Goal: Task Accomplishment & Management: Use online tool/utility

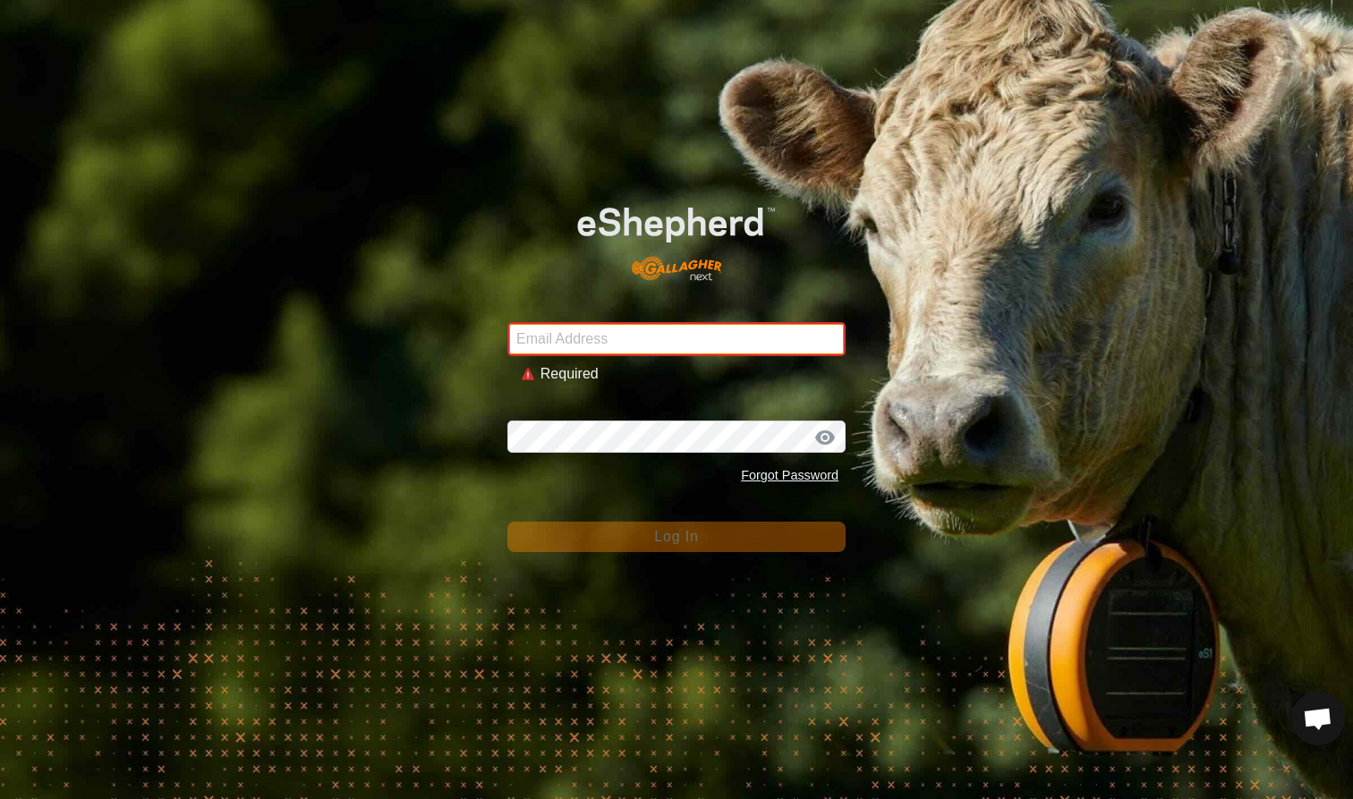
type input "mlwood@xtra.co.nz"
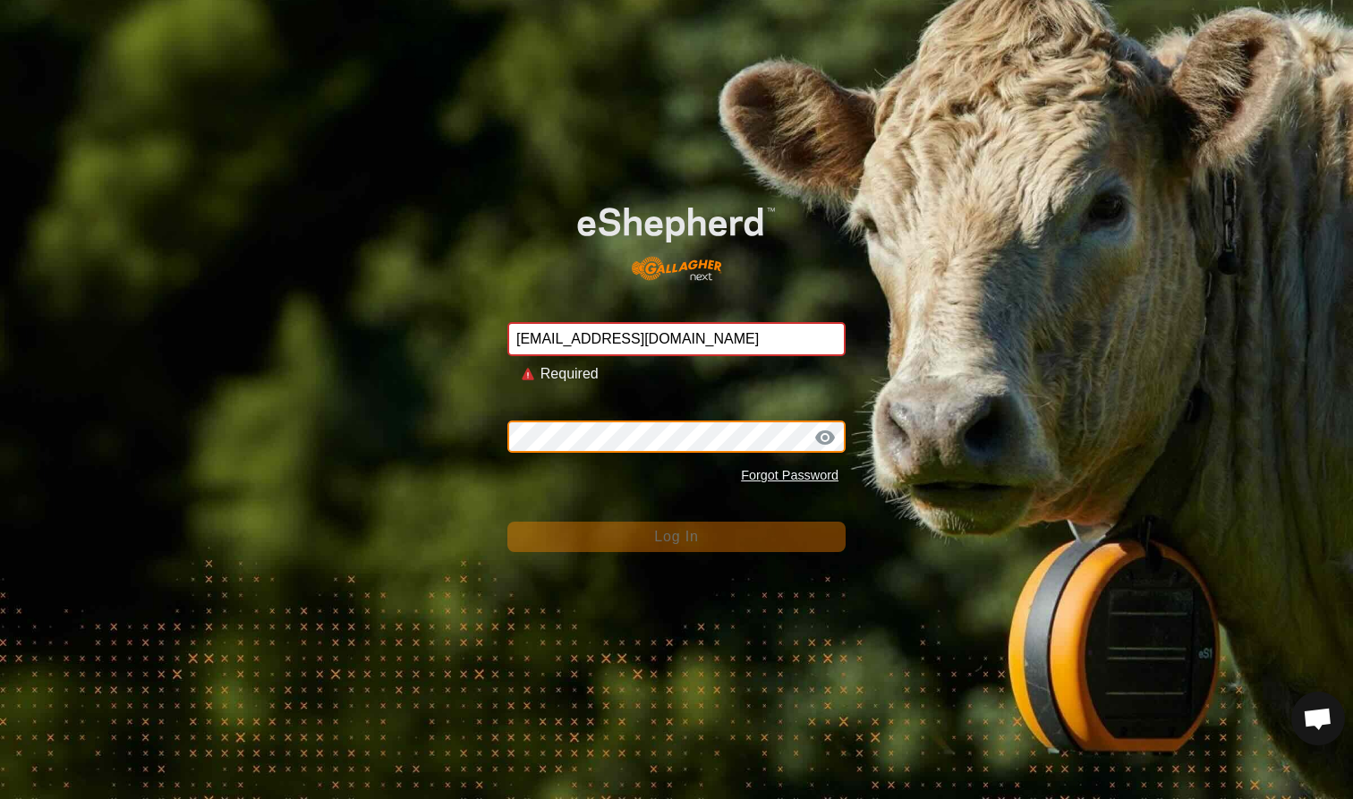
click at [676, 522] on button "Log In" at bounding box center [676, 537] width 338 height 30
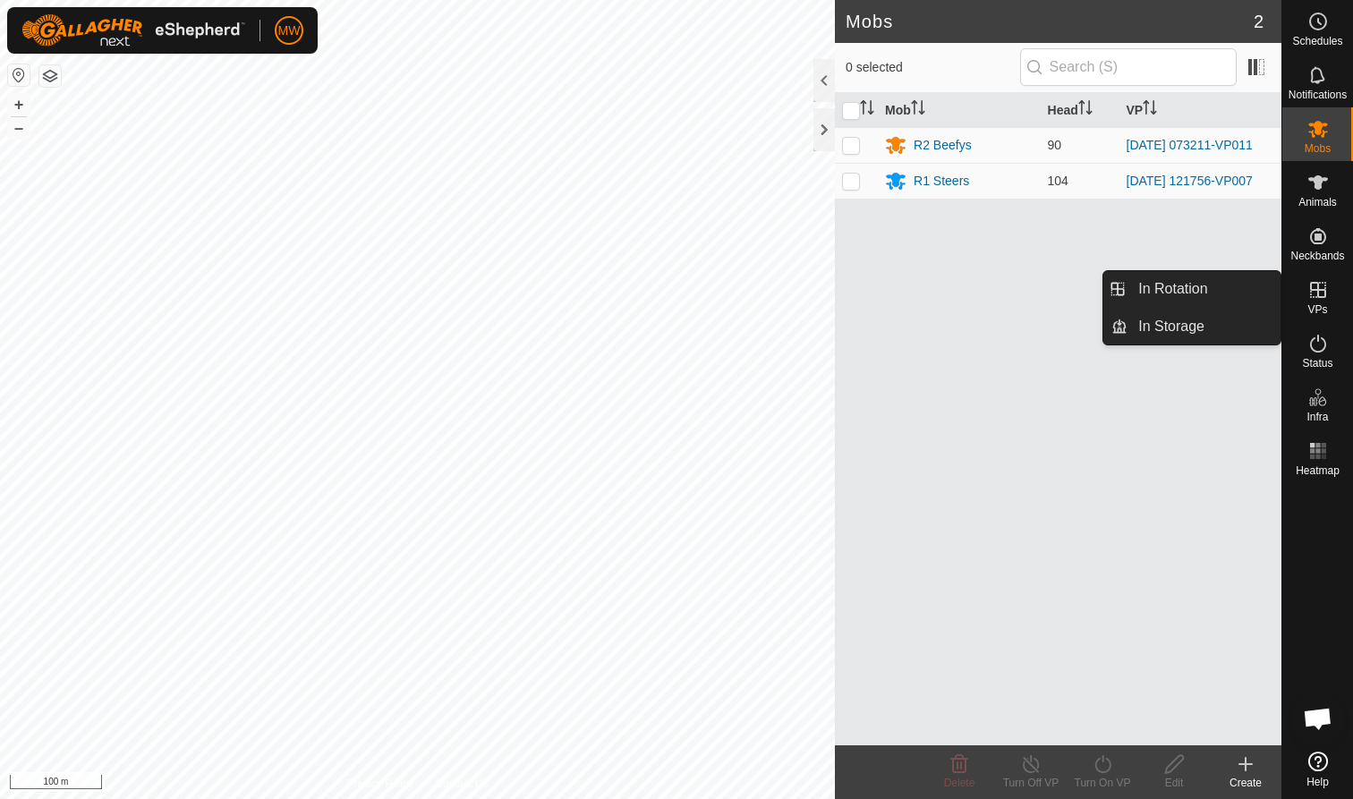
click at [1312, 295] on icon at bounding box center [1317, 289] width 21 height 21
click at [1207, 285] on link "In Rotation" at bounding box center [1203, 289] width 153 height 36
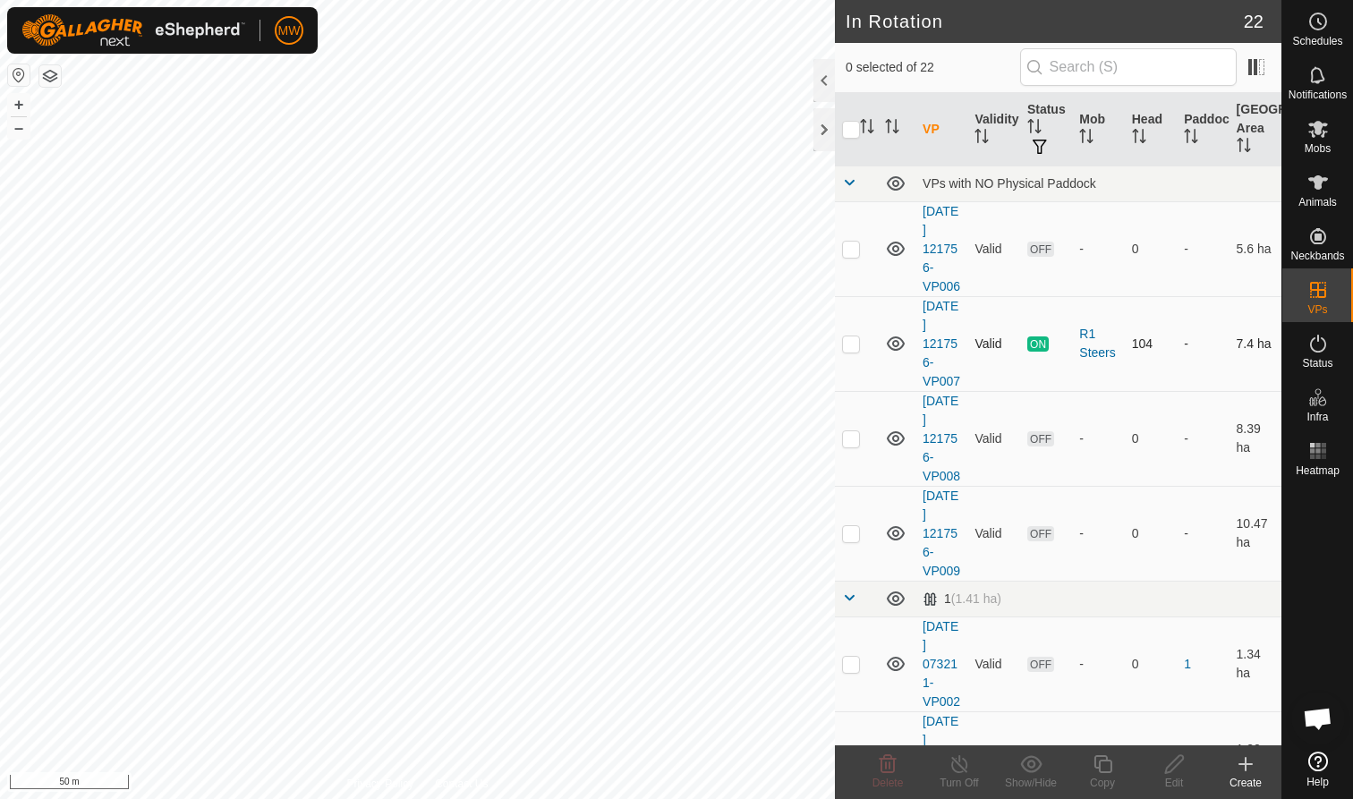
checkbox input "true"
click at [1101, 769] on icon at bounding box center [1103, 763] width 22 height 21
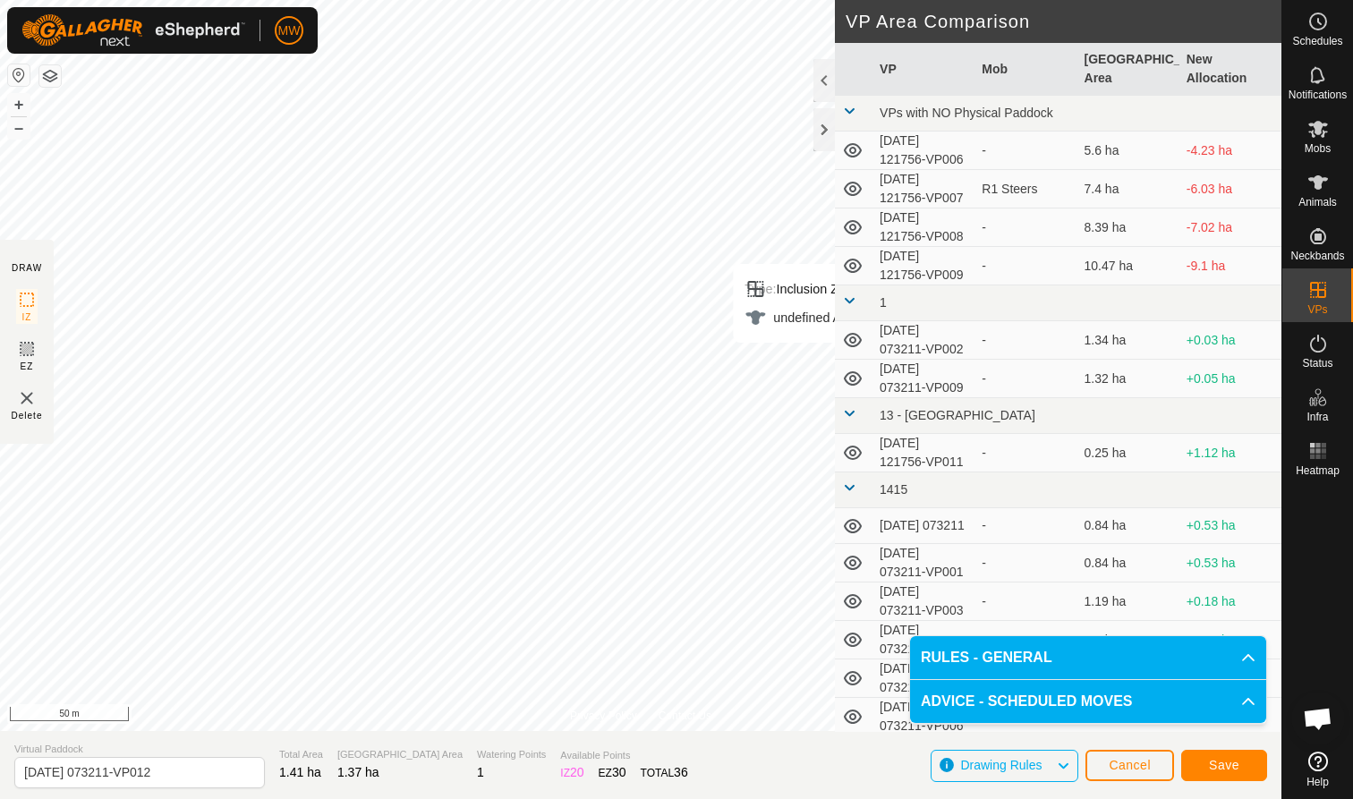
click at [1220, 761] on span "Save" at bounding box center [1224, 765] width 30 height 14
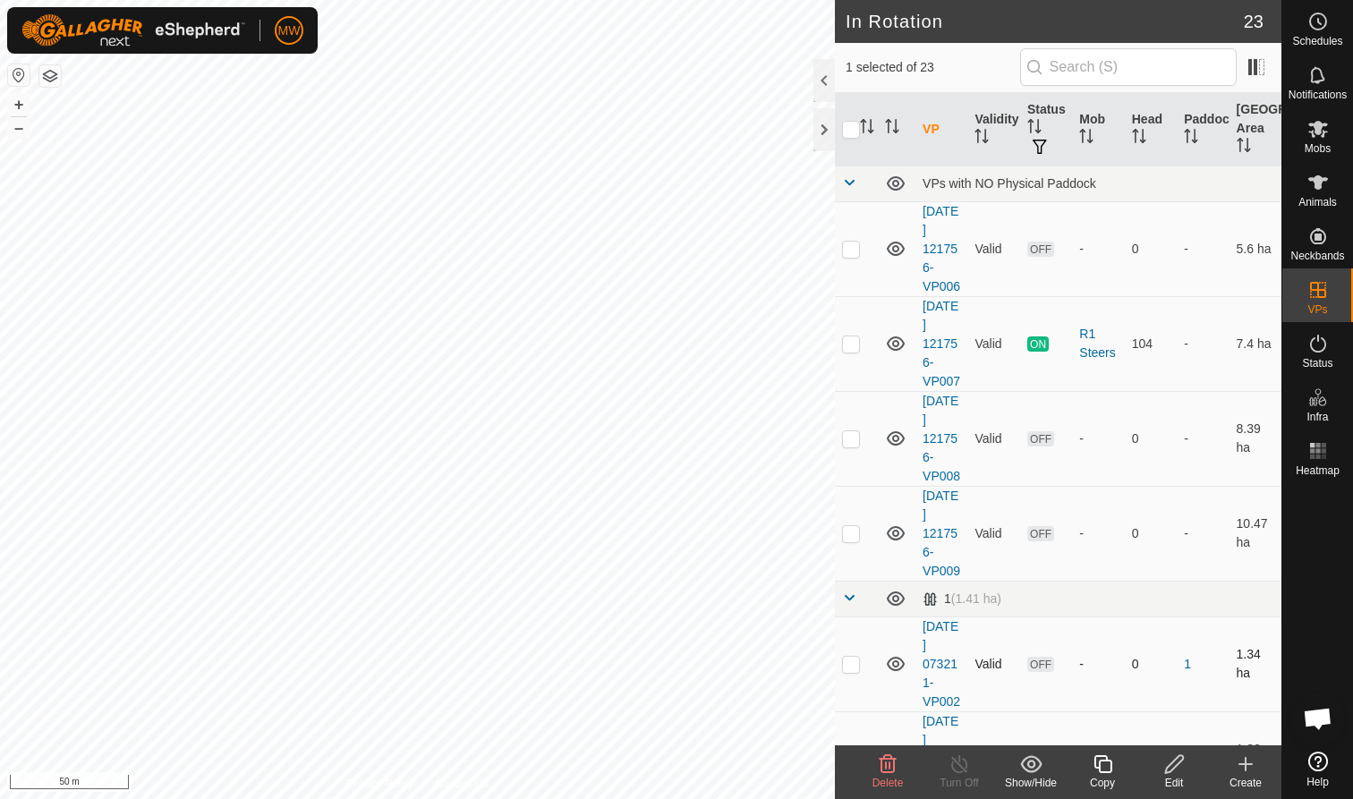
checkbox input "true"
click at [1104, 768] on icon at bounding box center [1103, 763] width 22 height 21
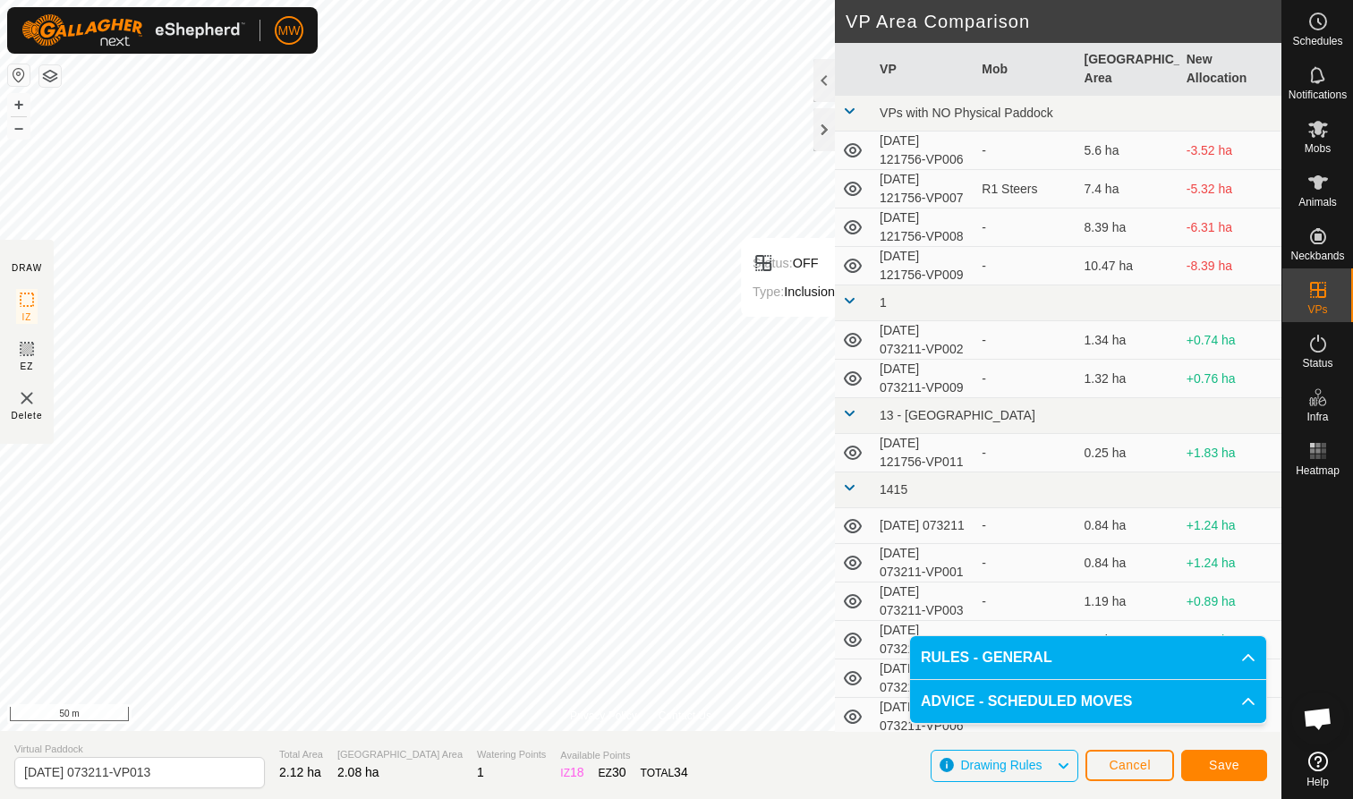
click at [1221, 764] on span "Save" at bounding box center [1224, 765] width 30 height 14
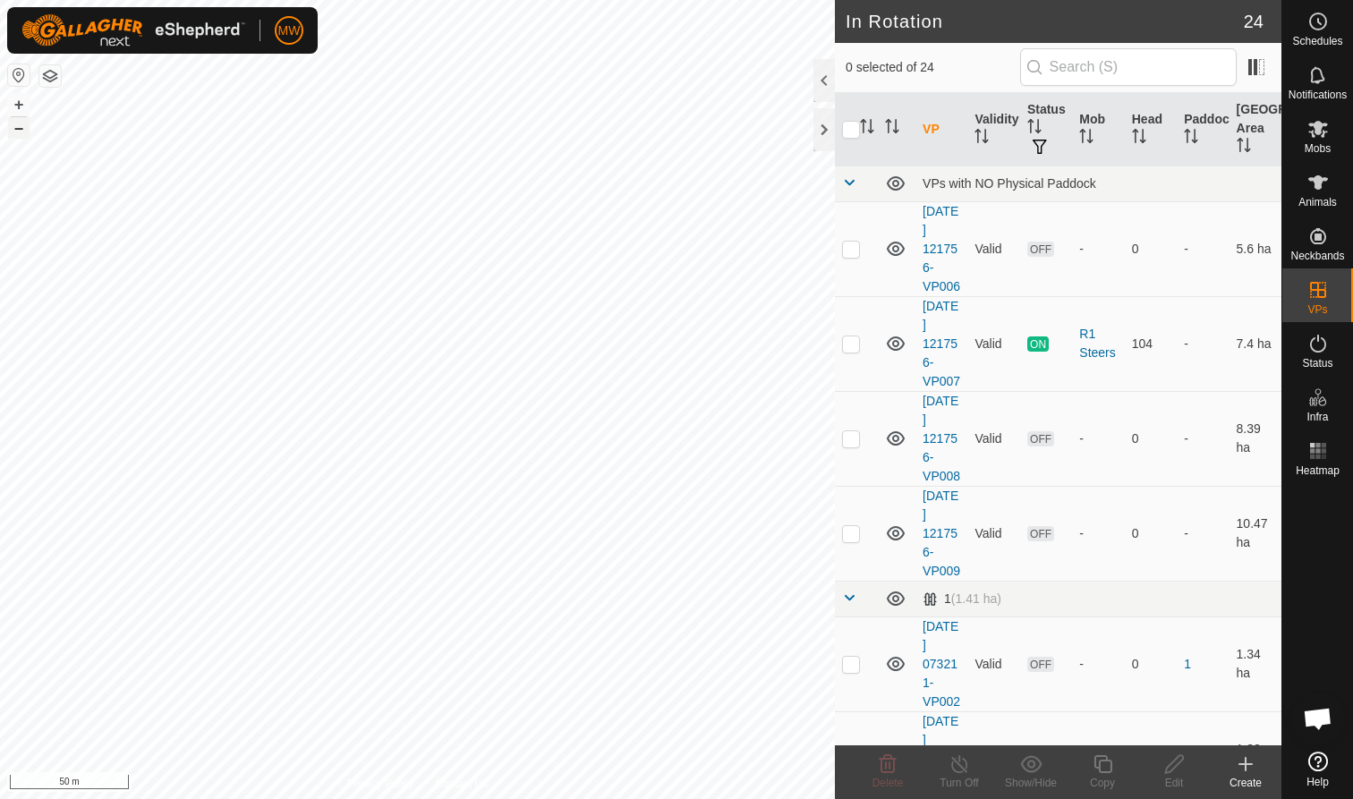
checkbox input "true"
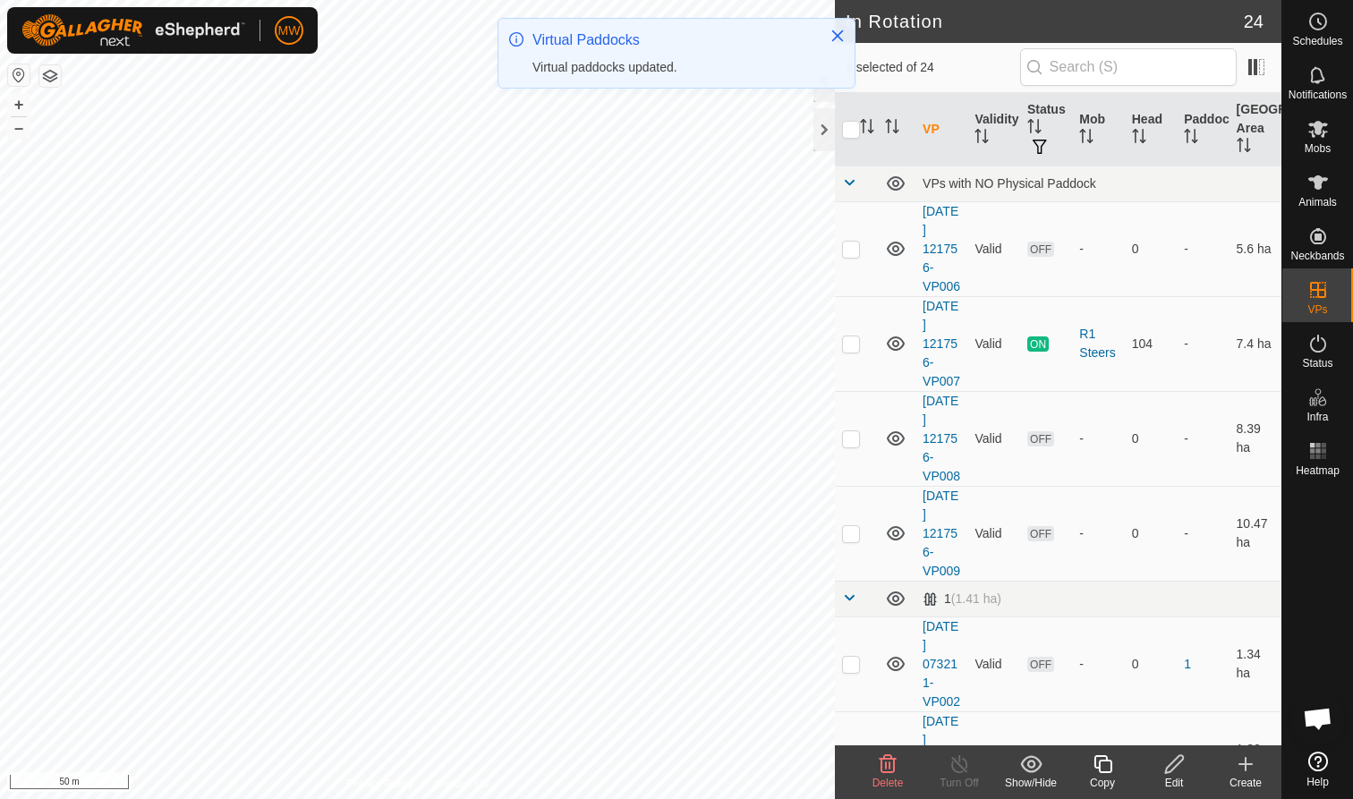
click at [1105, 769] on icon at bounding box center [1103, 763] width 22 height 21
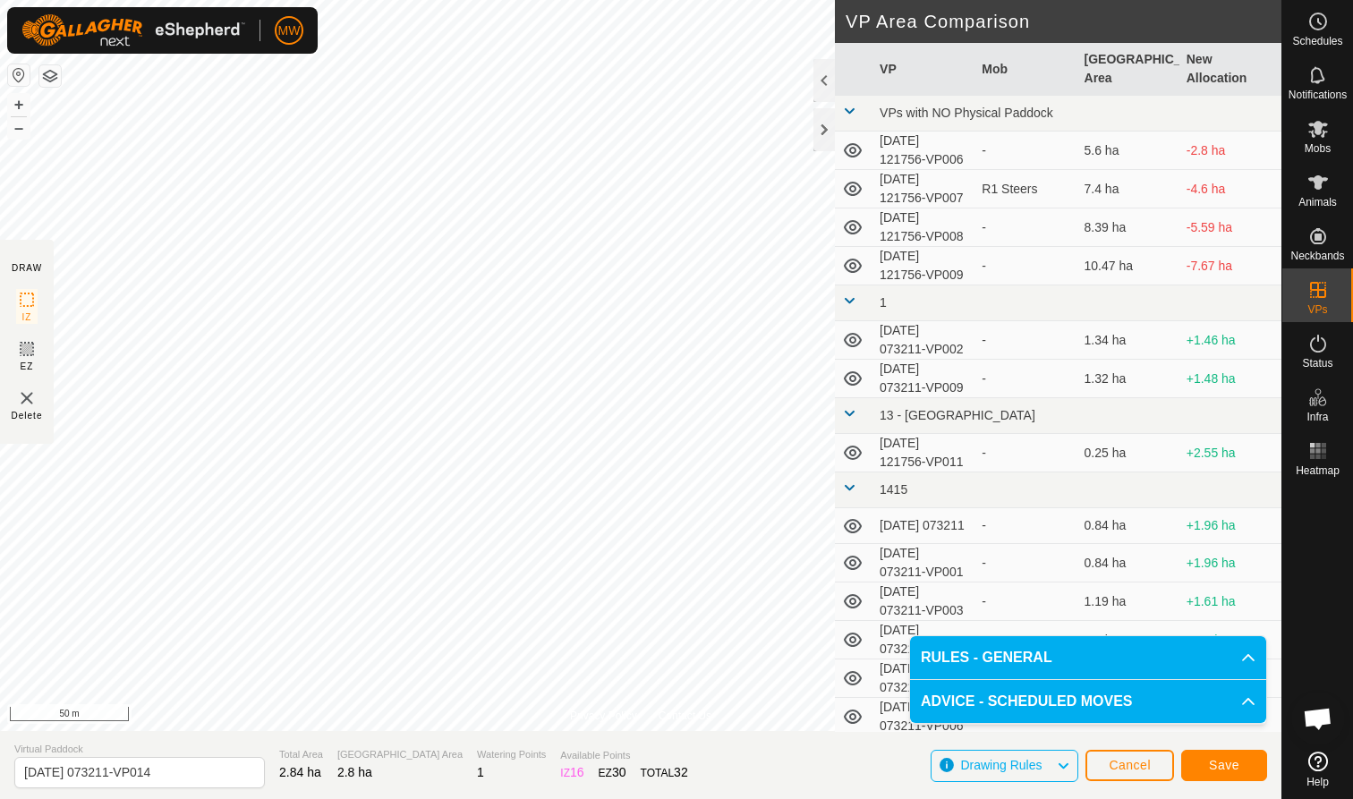
click at [1228, 767] on span "Save" at bounding box center [1224, 765] width 30 height 14
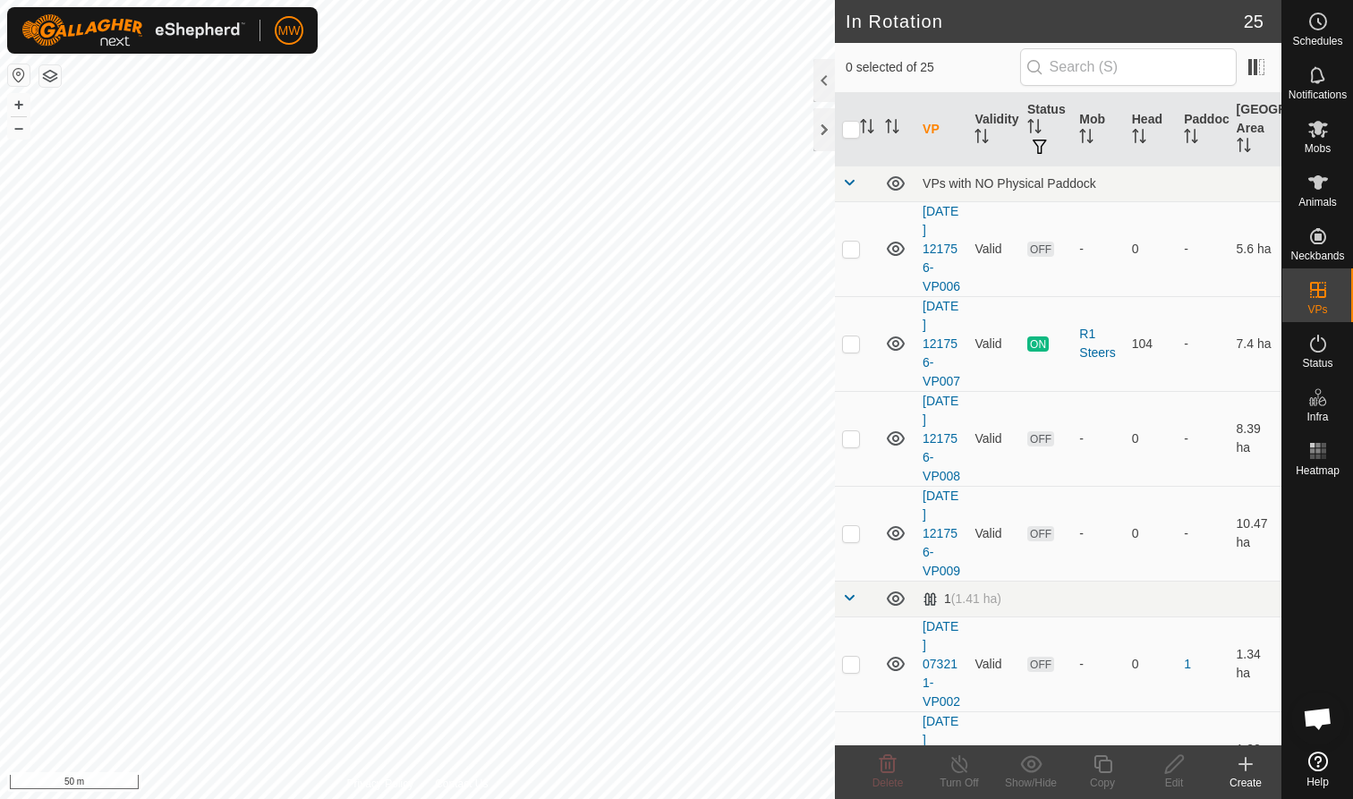
checkbox input "true"
click at [1101, 760] on icon at bounding box center [1103, 763] width 22 height 21
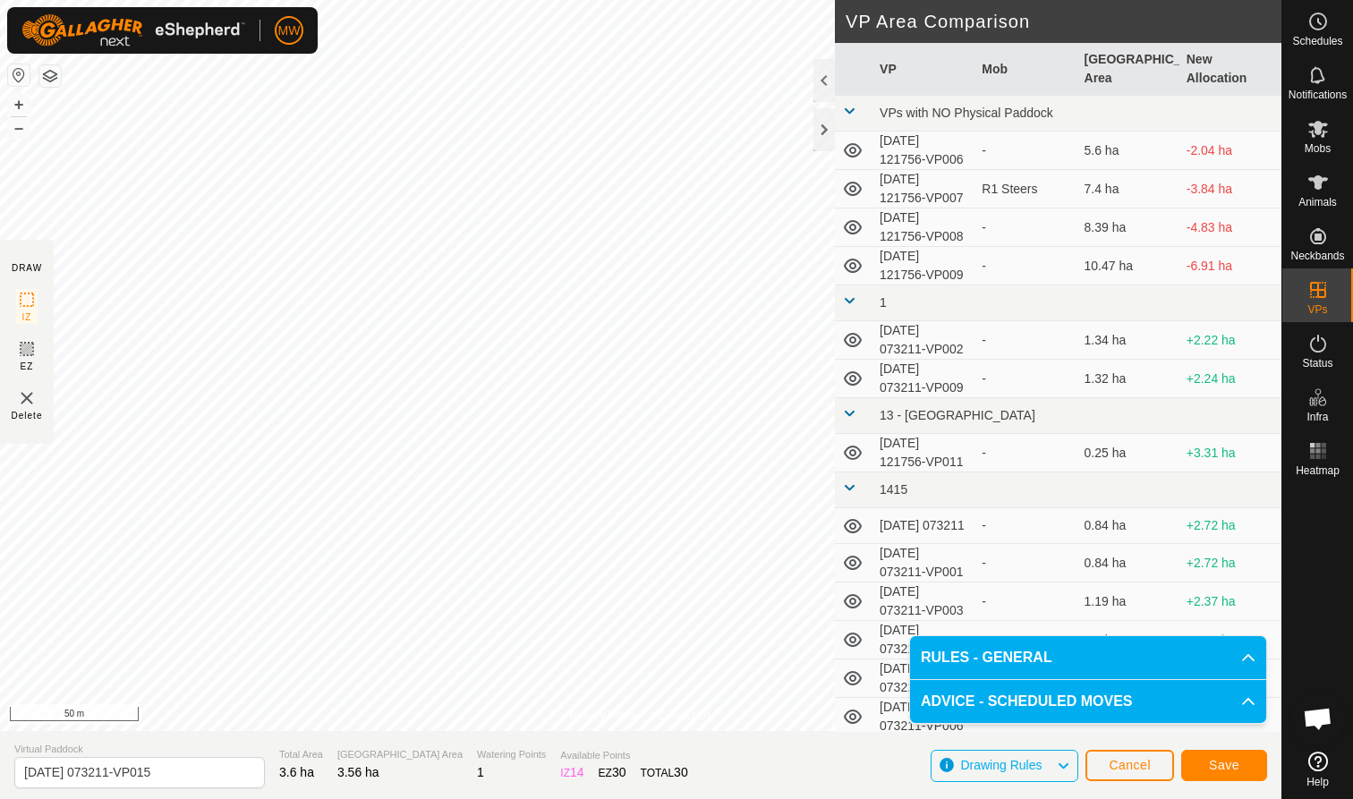
click at [1243, 769] on button "Save" at bounding box center [1224, 765] width 86 height 31
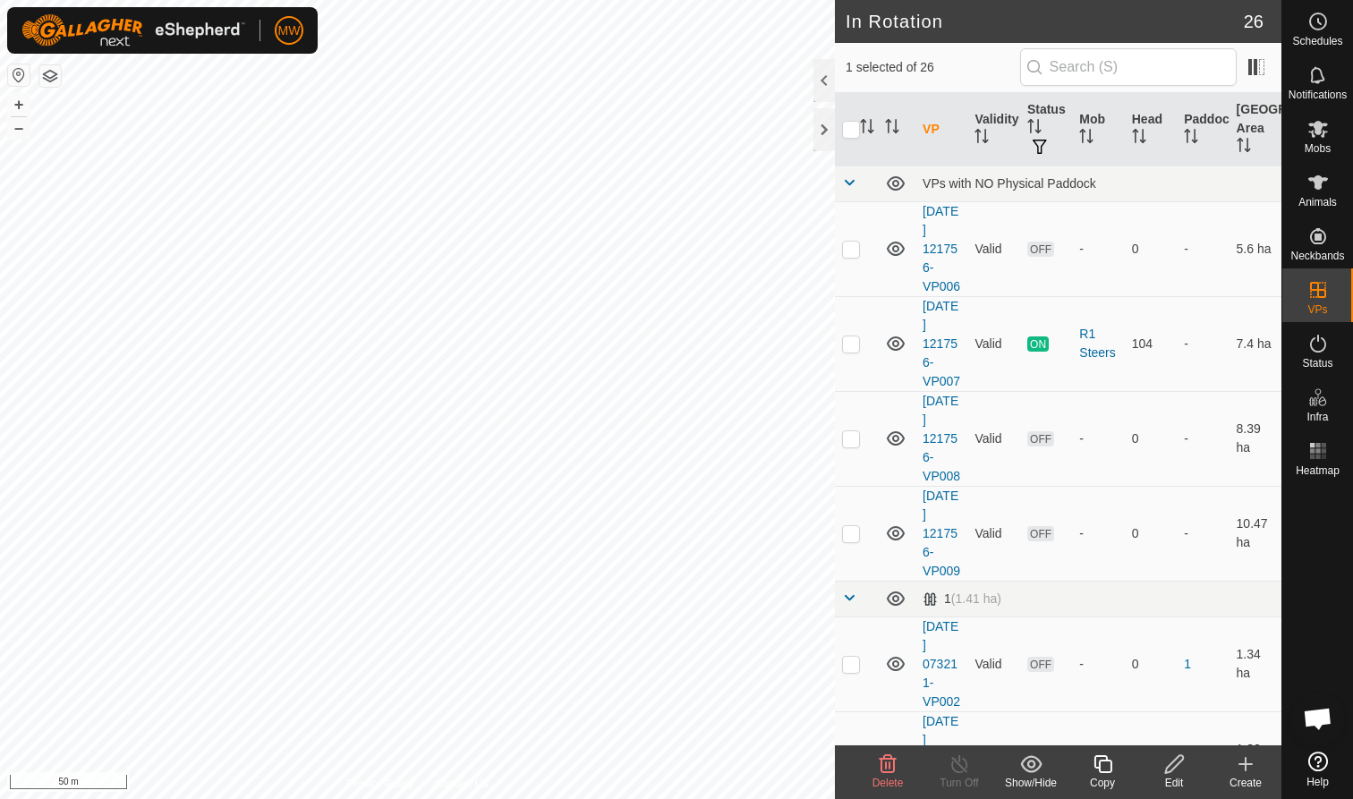
checkbox input "true"
click at [1097, 766] on icon at bounding box center [1103, 763] width 22 height 21
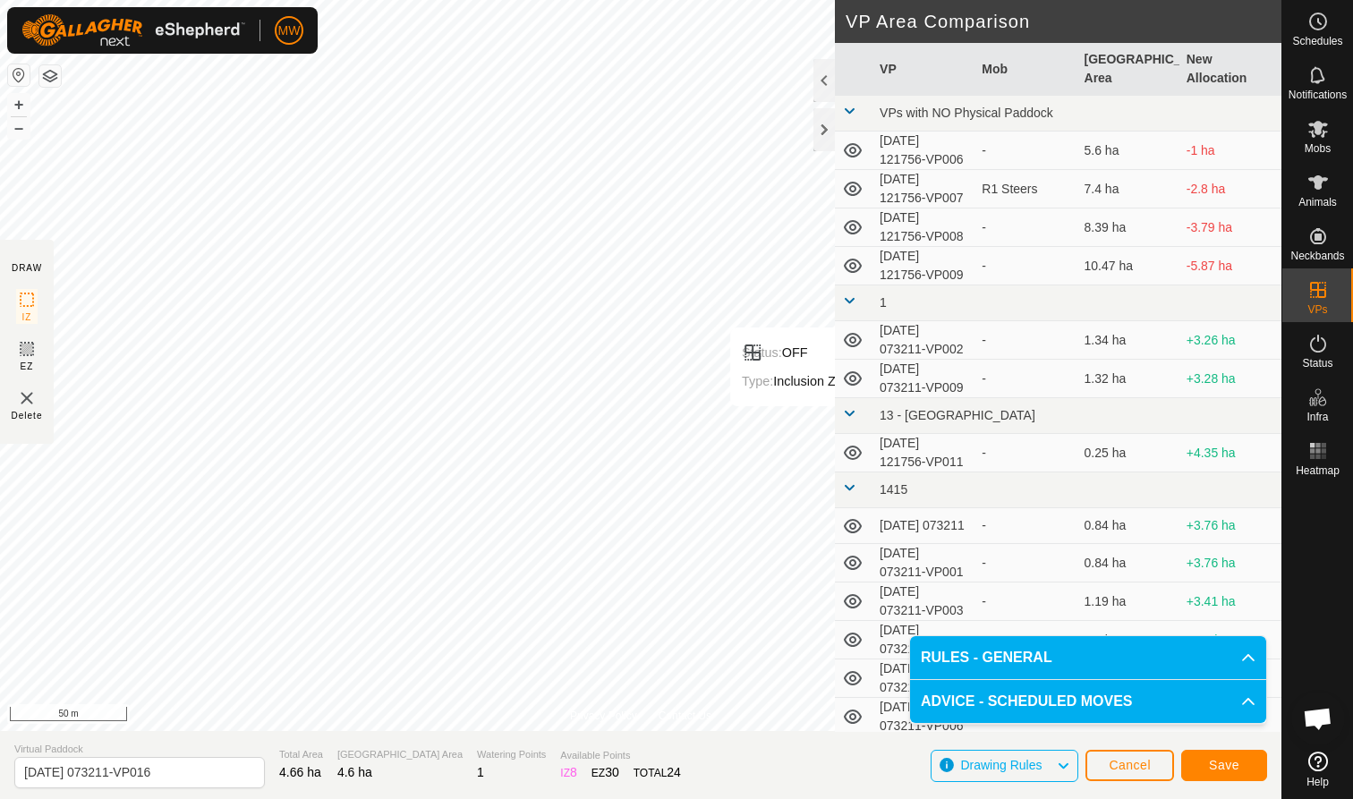
click at [1241, 762] on button "Save" at bounding box center [1224, 765] width 86 height 31
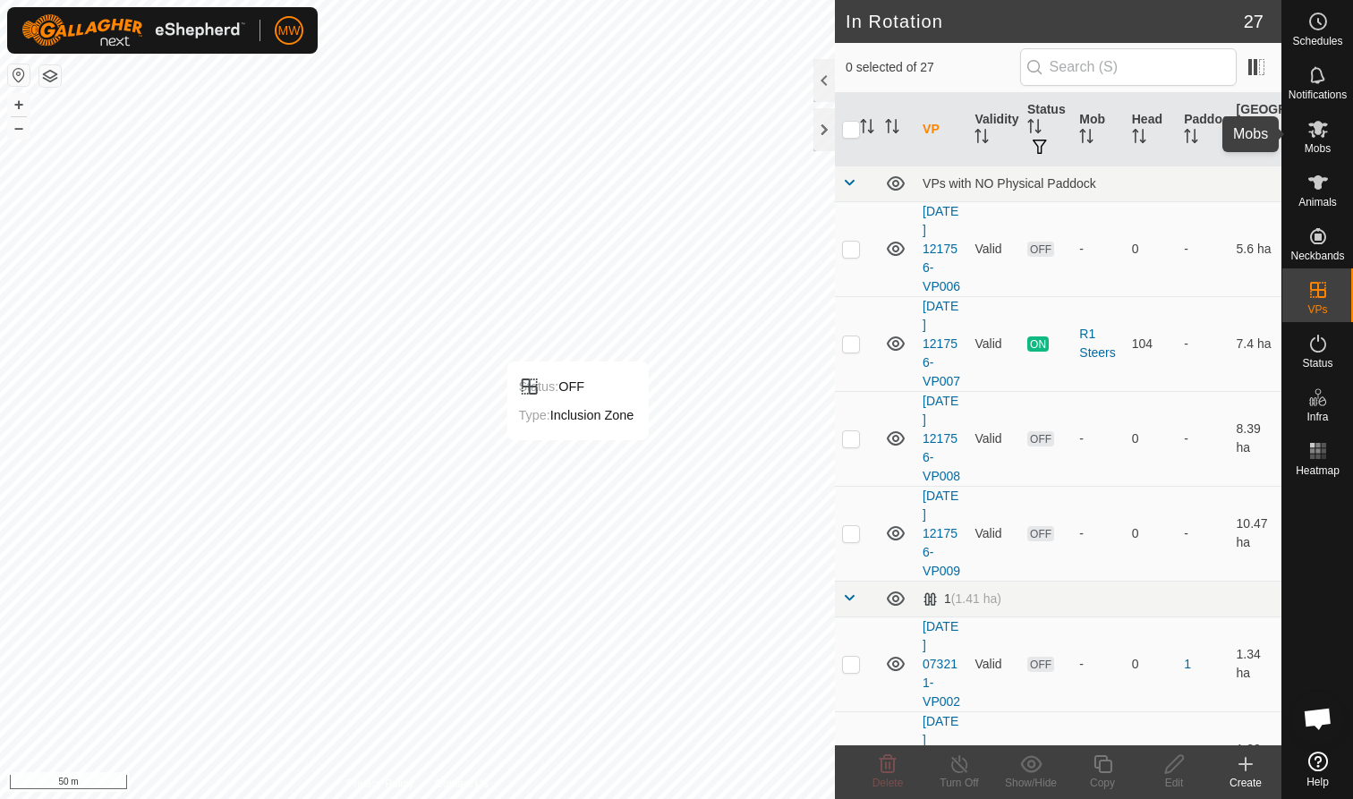
click at [1322, 141] on es-mob-svg-icon at bounding box center [1318, 129] width 32 height 29
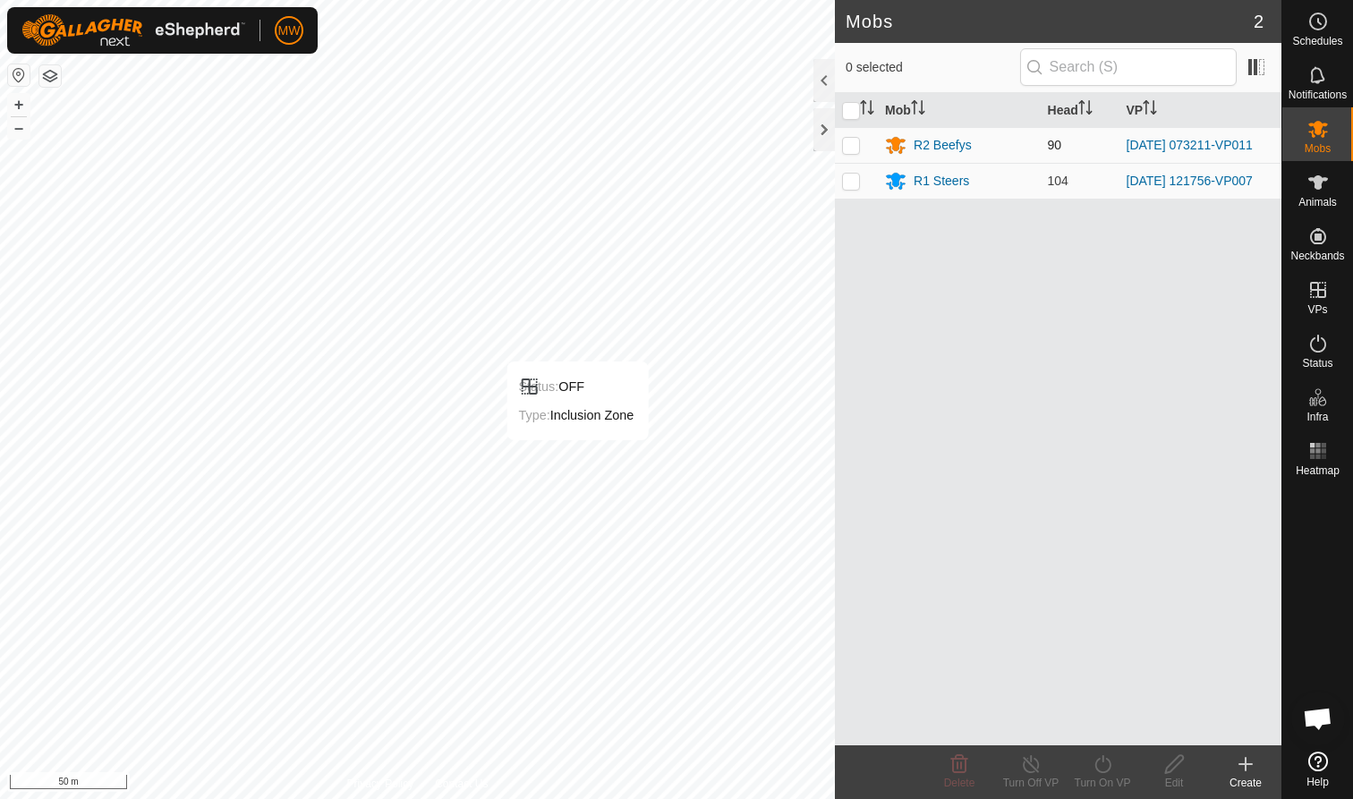
click at [848, 144] on p-checkbox at bounding box center [851, 145] width 18 height 14
checkbox input "true"
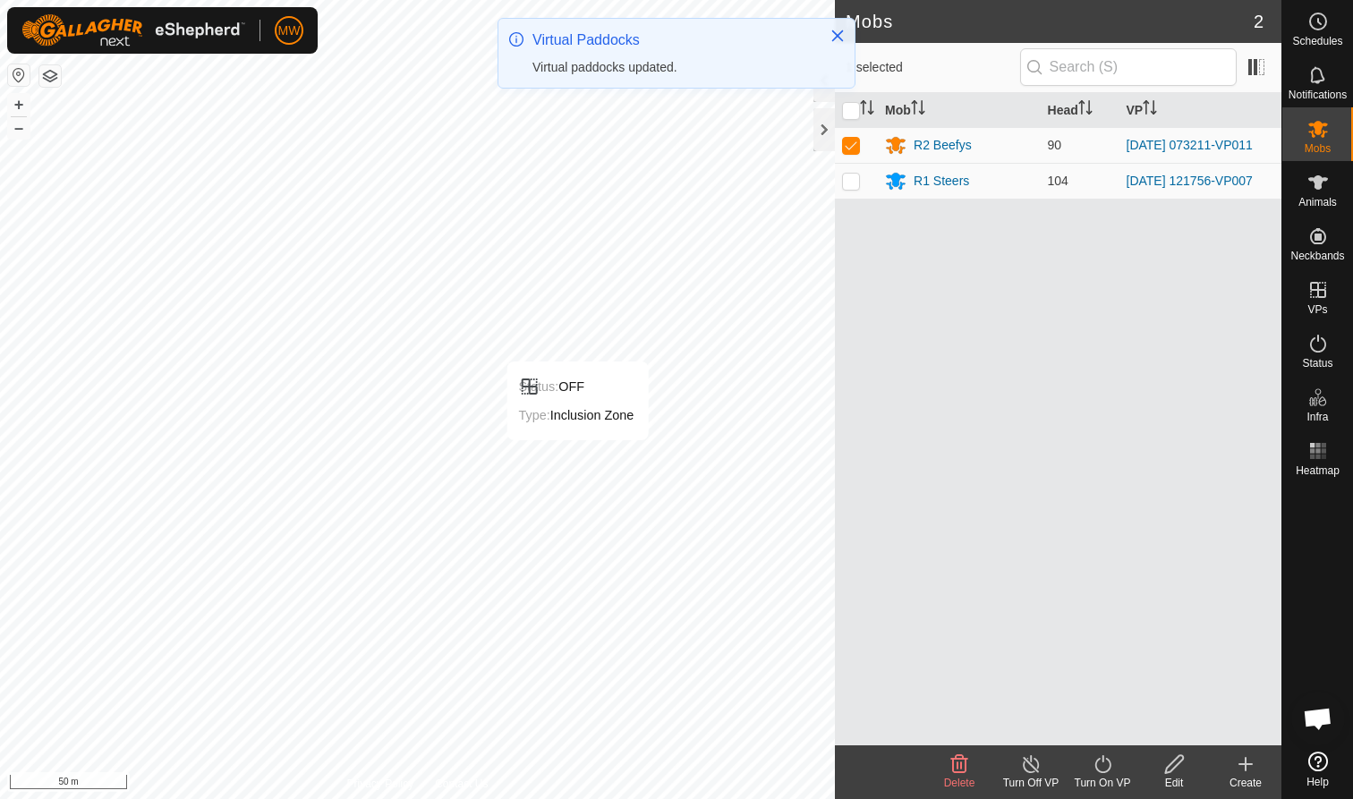
click at [1104, 774] on icon at bounding box center [1103, 763] width 22 height 21
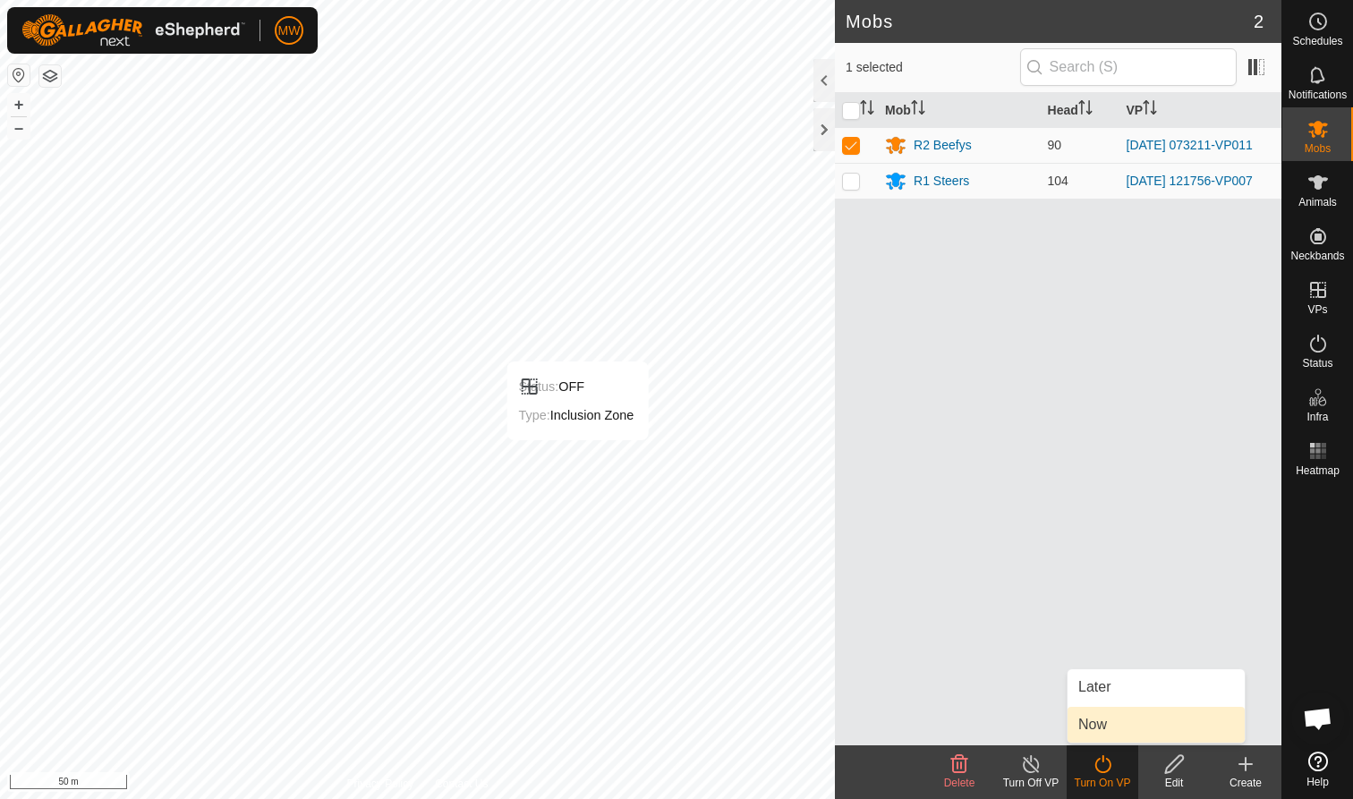
click at [1101, 724] on link "Now" at bounding box center [1155, 725] width 177 height 36
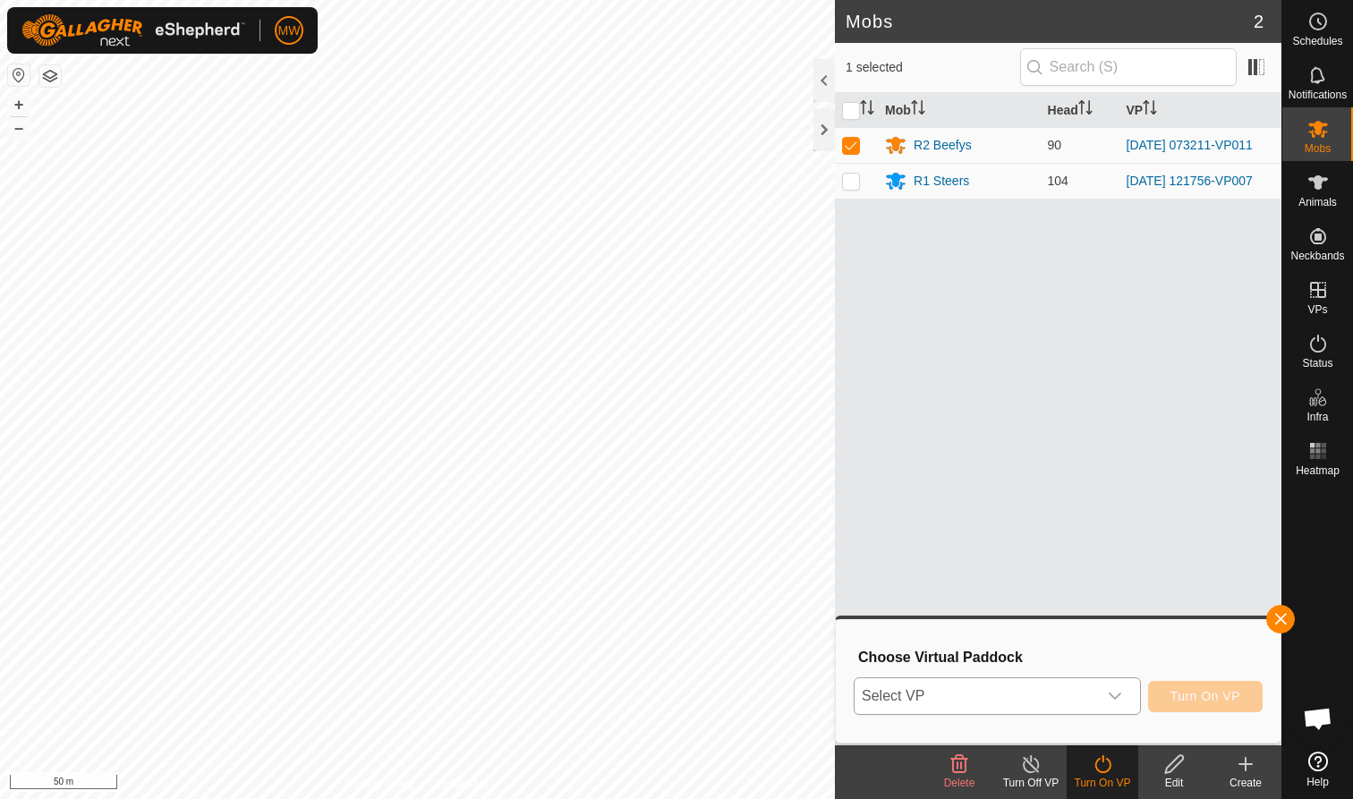
click at [1114, 696] on icon "dropdown trigger" at bounding box center [1115, 696] width 14 height 14
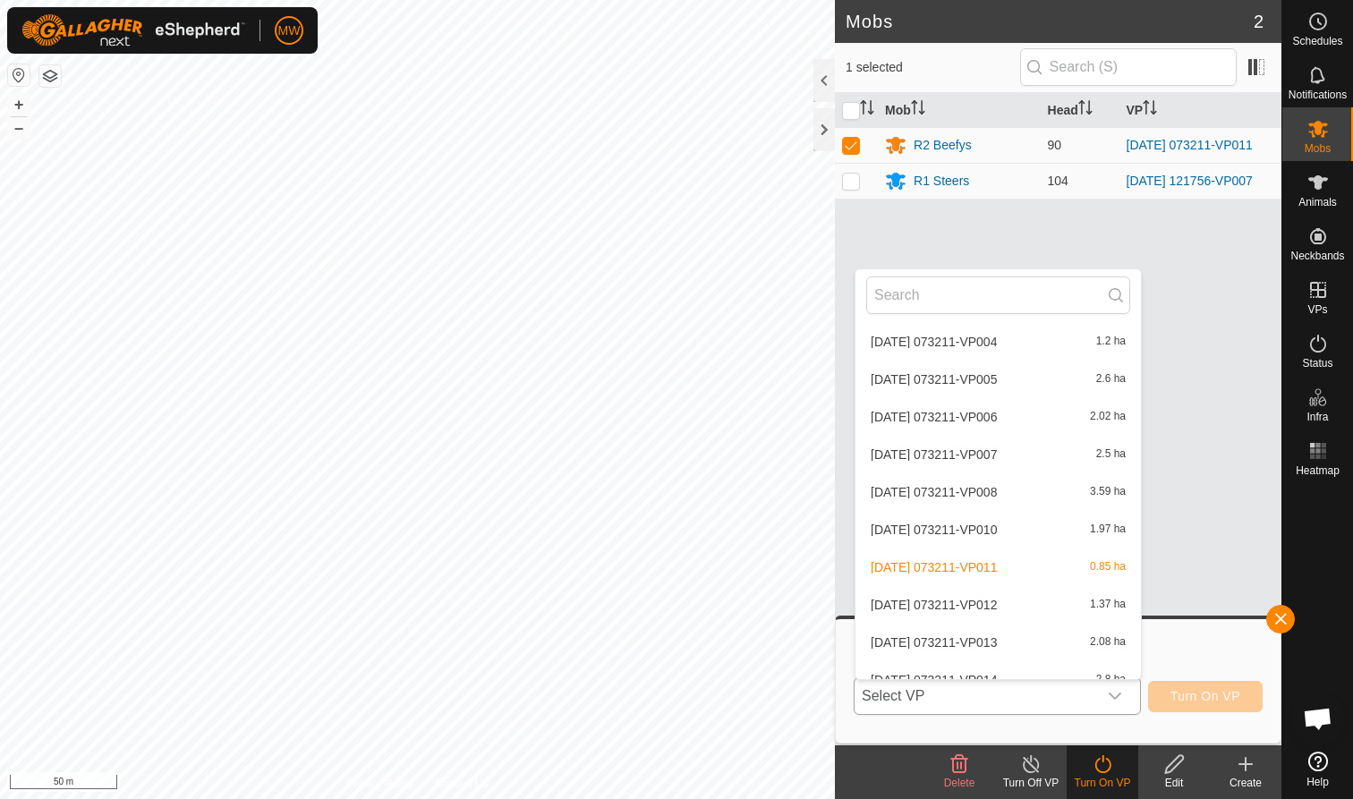
scroll to position [557, 0]
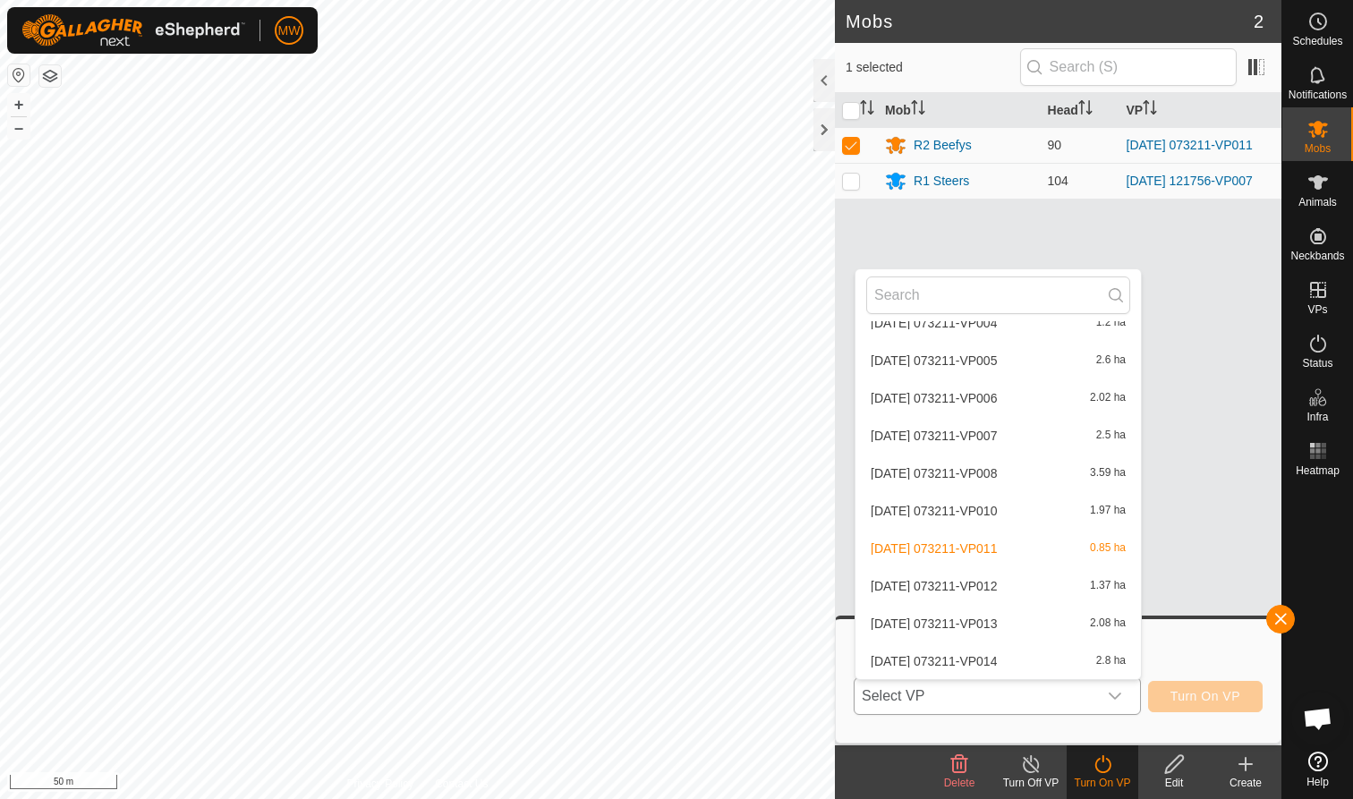
click at [914, 584] on li "2025-09-05 073211-VP012 1.37 ha" at bounding box center [997, 586] width 285 height 36
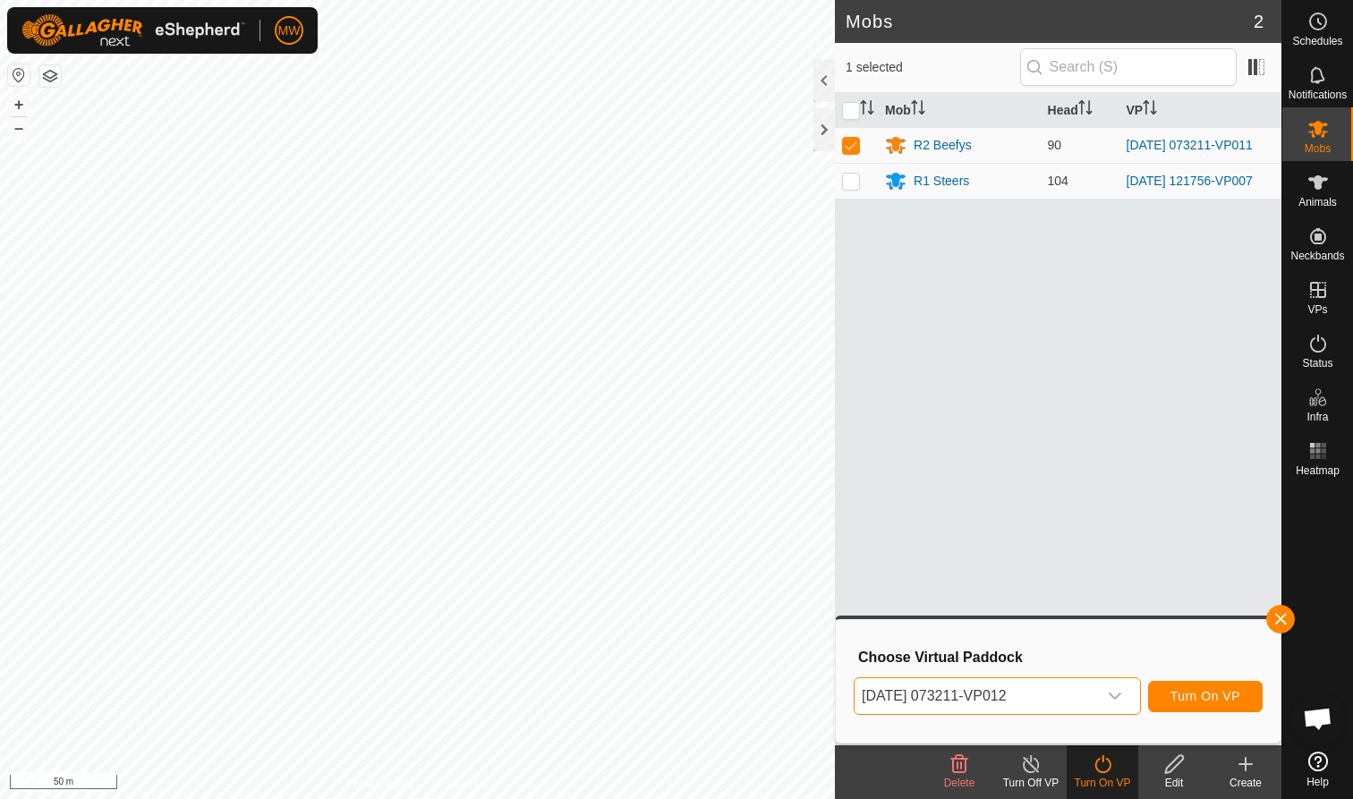
click at [1204, 689] on span "Turn On VP" at bounding box center [1205, 696] width 70 height 14
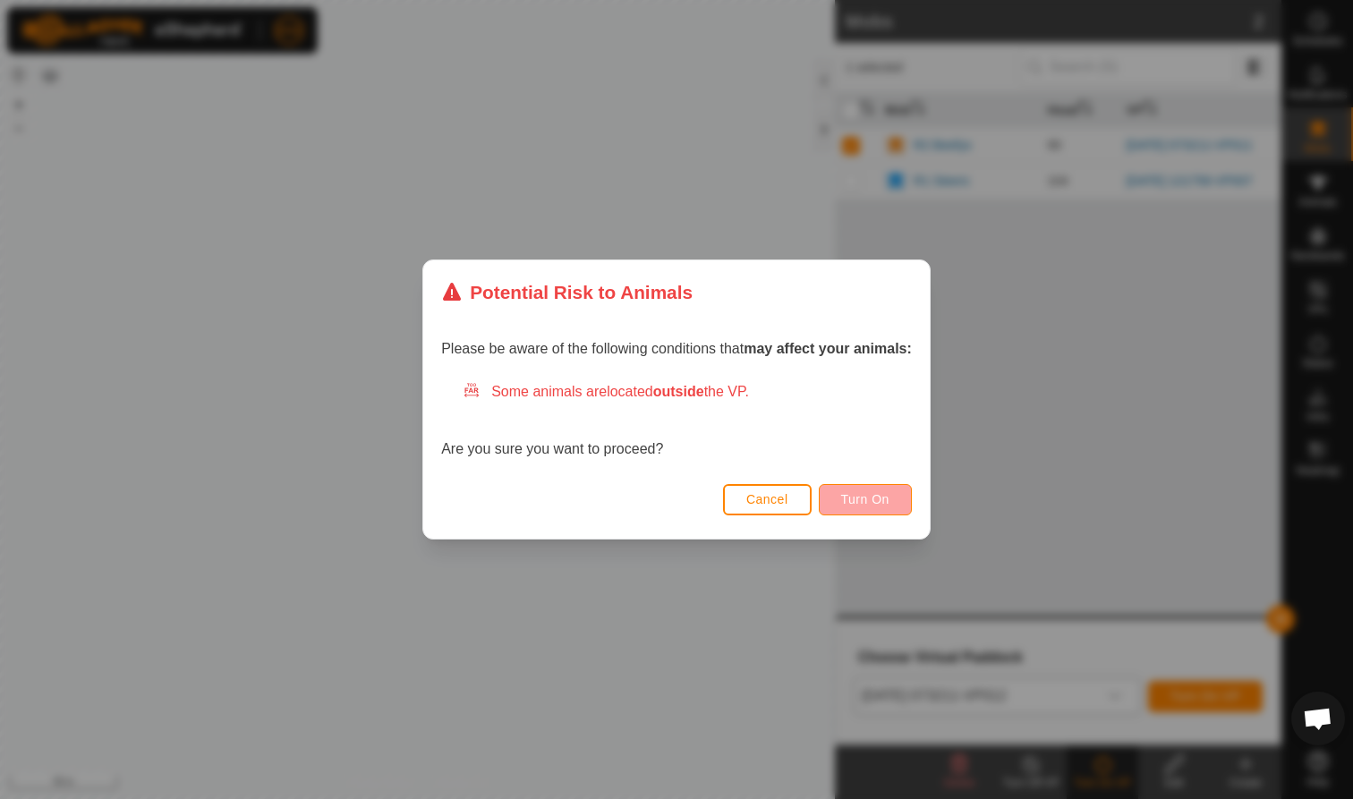
click at [872, 495] on span "Turn On" at bounding box center [865, 499] width 48 height 14
